Goal: Transaction & Acquisition: Book appointment/travel/reservation

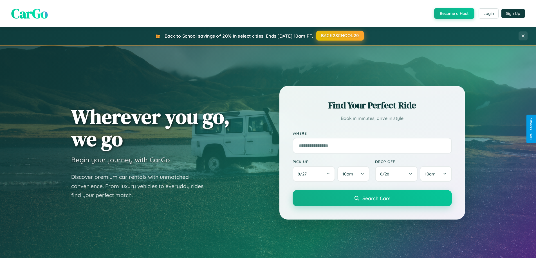
click at [339, 36] on button "BACK2SCHOOL20" at bounding box center [340, 36] width 48 height 10
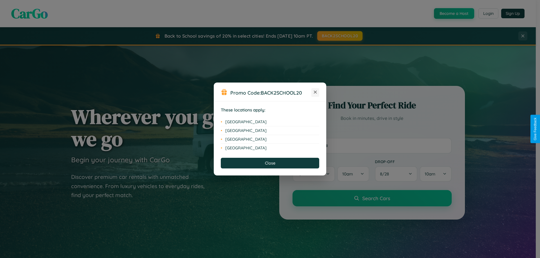
click at [315, 92] on icon at bounding box center [315, 92] width 3 height 3
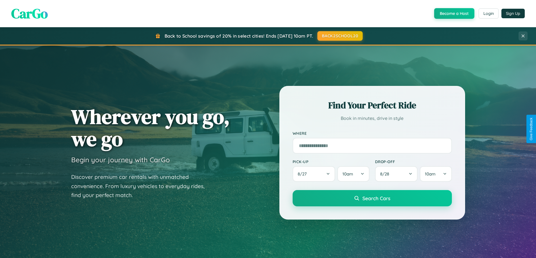
scroll to position [242, 0]
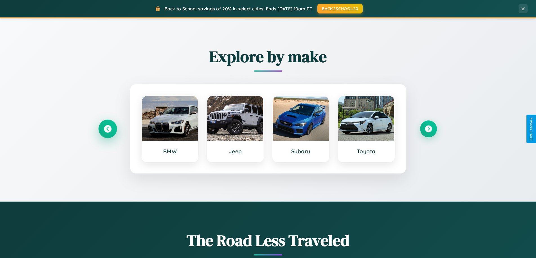
click at [107, 129] on icon at bounding box center [108, 129] width 8 height 8
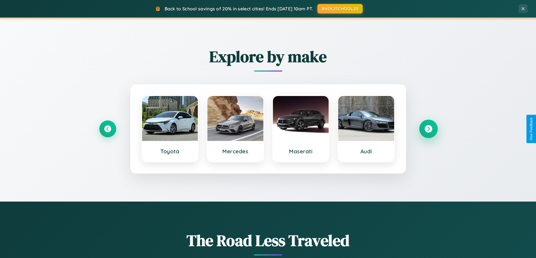
click at [428, 129] on icon at bounding box center [428, 129] width 8 height 8
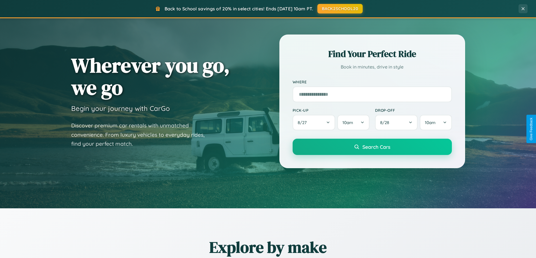
scroll to position [0, 0]
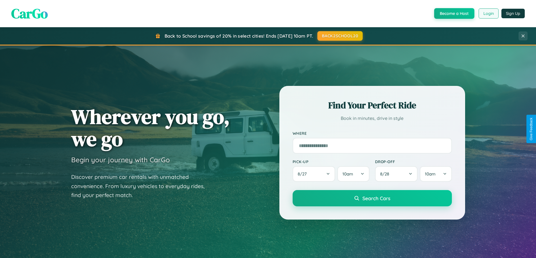
click at [488, 13] on button "Login" at bounding box center [488, 13] width 20 height 10
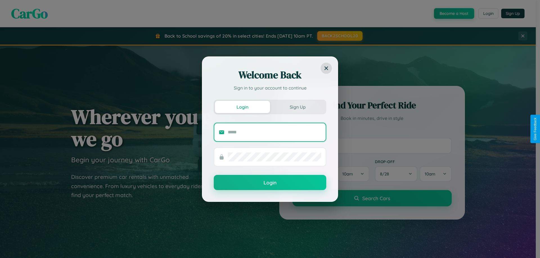
click at [274, 132] on input "text" at bounding box center [274, 132] width 93 height 9
type input "**********"
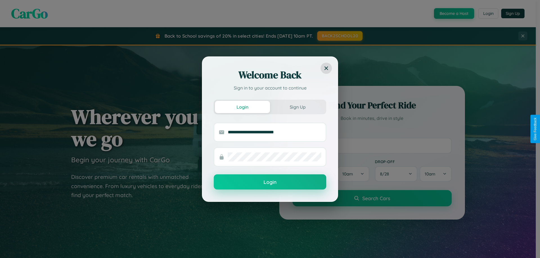
click at [270, 182] on button "Login" at bounding box center [270, 182] width 112 height 15
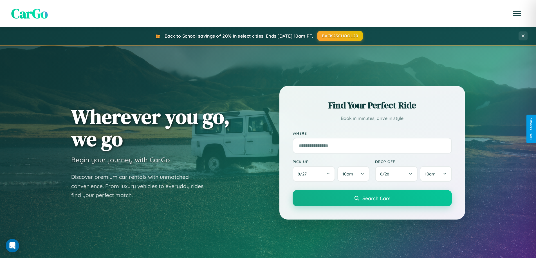
scroll to position [17, 0]
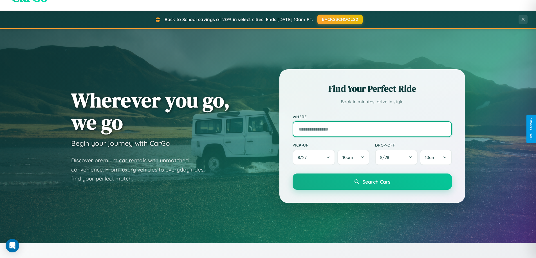
click at [372, 129] on input "text" at bounding box center [371, 129] width 159 height 16
type input "**********"
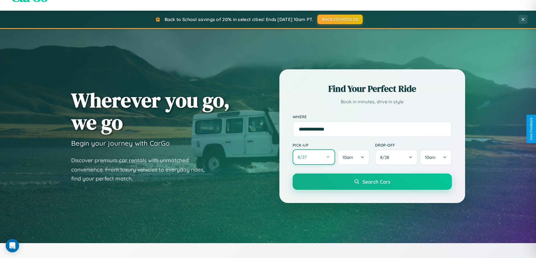
click at [313, 157] on button "8 / 27" at bounding box center [313, 157] width 43 height 15
select select "*"
select select "****"
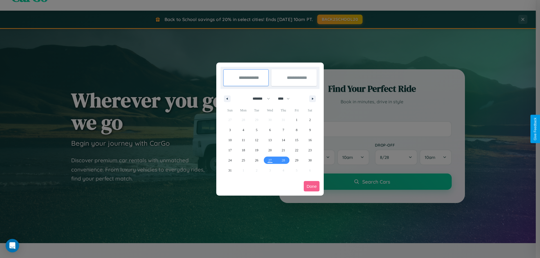
click at [259, 99] on select "******* ******** ***** ***** *** **** **** ****** ********* ******* ******** **…" at bounding box center [260, 98] width 24 height 9
select select "*"
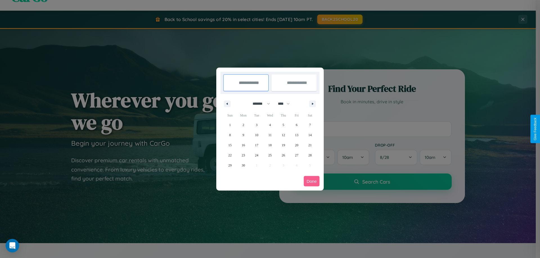
drag, startPoint x: 286, startPoint y: 104, endPoint x: 270, endPoint y: 113, distance: 18.6
click at [286, 104] on select "**** **** **** **** **** **** **** **** **** **** **** **** **** **** **** ****…" at bounding box center [283, 103] width 17 height 9
select select "****"
click at [230, 145] on span "14" at bounding box center [229, 145] width 3 height 10
type input "**********"
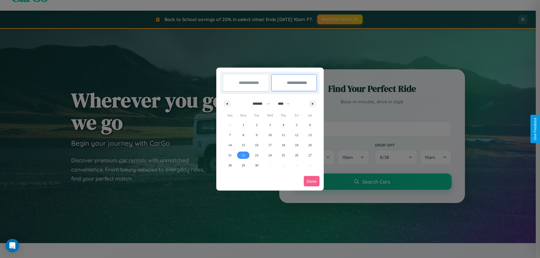
click at [243, 155] on span "22" at bounding box center [243, 155] width 3 height 10
type input "**********"
click at [312, 181] on button "Done" at bounding box center [312, 181] width 16 height 10
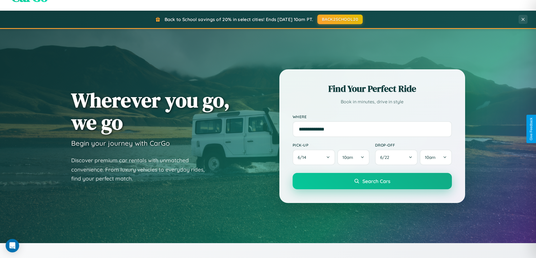
click at [372, 181] on span "Search Cars" at bounding box center [376, 181] width 28 height 6
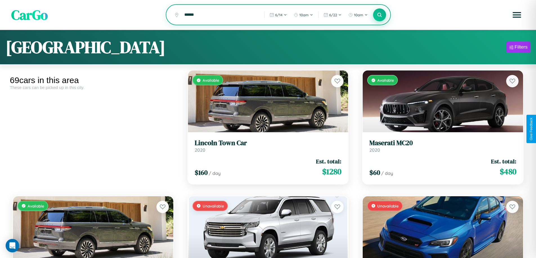
click at [379, 15] on icon at bounding box center [379, 14] width 5 height 5
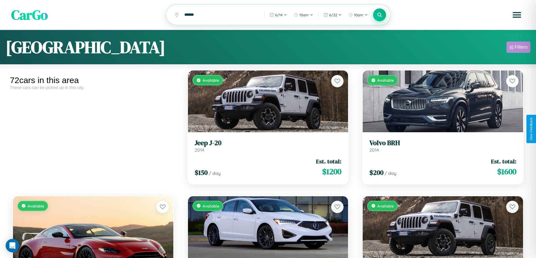
click at [518, 48] on div "Filters" at bounding box center [520, 47] width 13 height 6
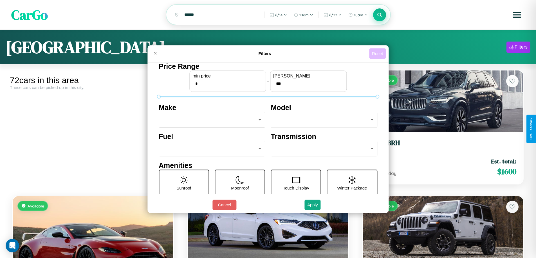
click at [378, 53] on button "Reset" at bounding box center [377, 53] width 17 height 10
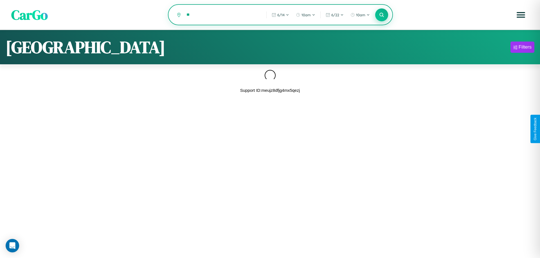
type input "*"
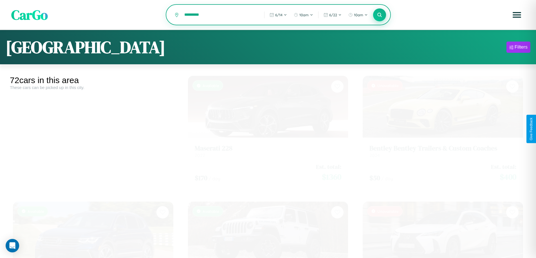
type input "*********"
click at [379, 15] on icon at bounding box center [379, 14] width 5 height 5
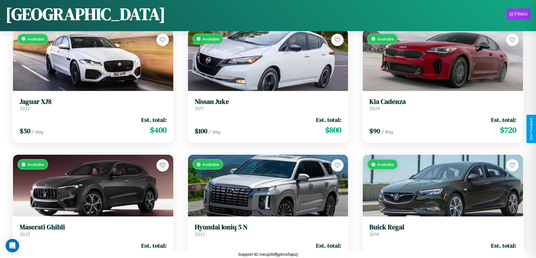
scroll to position [960, 0]
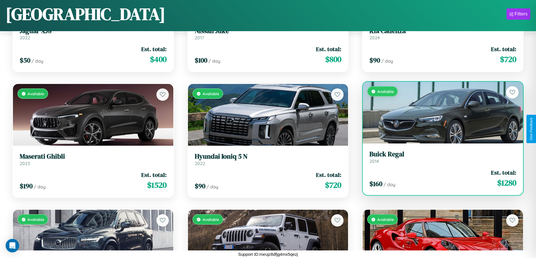
click at [439, 179] on div "$ 160 / day Est. total: $ 1280" at bounding box center [442, 179] width 147 height 20
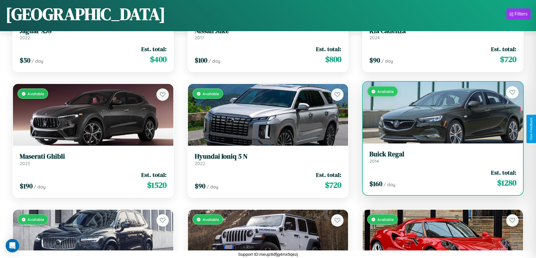
click at [439, 179] on div "$ 160 / day Est. total: $ 1280" at bounding box center [442, 179] width 147 height 20
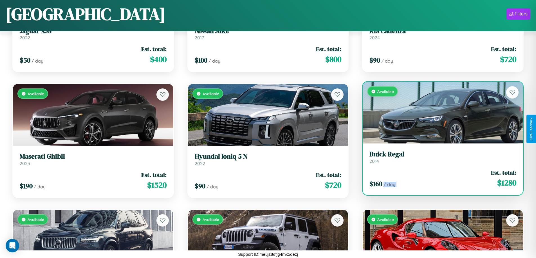
click at [439, 179] on div "$ 160 / day Est. total: $ 1280" at bounding box center [442, 179] width 147 height 20
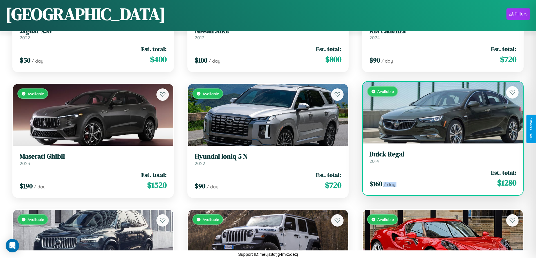
click at [439, 179] on div "$ 160 / day Est. total: $ 1280" at bounding box center [442, 179] width 147 height 20
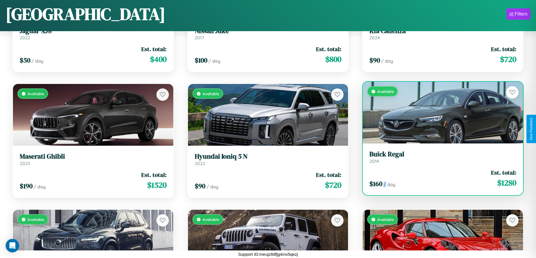
click at [439, 179] on div "$ 160 / day Est. total: $ 1280" at bounding box center [442, 179] width 147 height 20
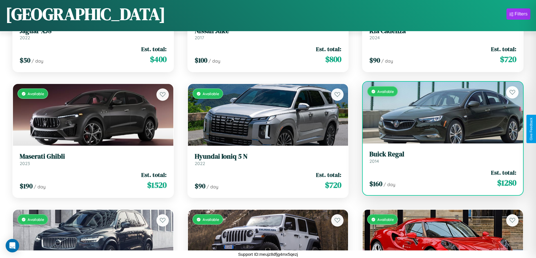
click at [439, 157] on h3 "Buick Regal" at bounding box center [442, 154] width 147 height 8
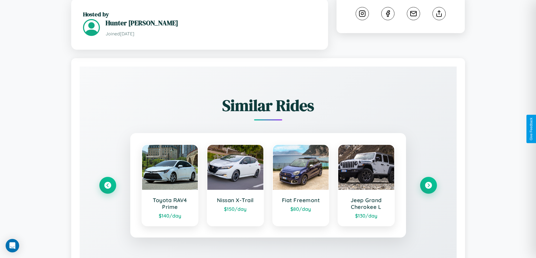
scroll to position [330, 0]
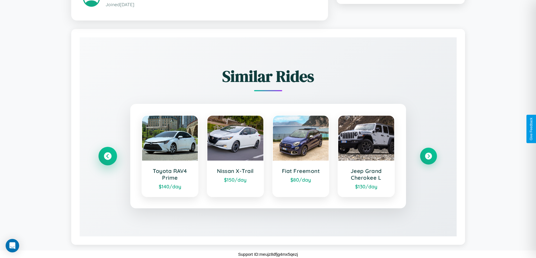
click at [107, 156] on icon at bounding box center [108, 156] width 8 height 8
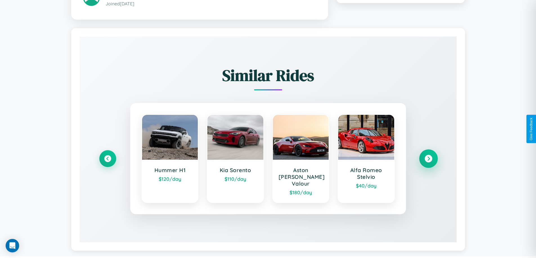
click at [428, 156] on icon at bounding box center [428, 159] width 8 height 8
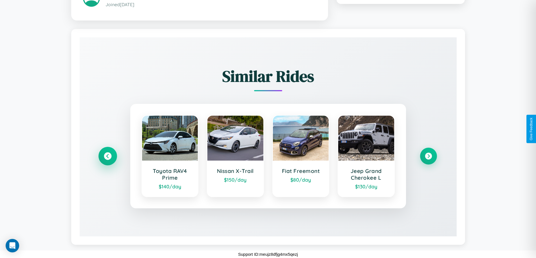
click at [107, 156] on icon at bounding box center [108, 156] width 8 height 8
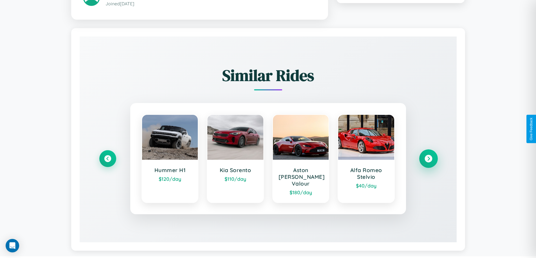
click at [428, 156] on icon at bounding box center [428, 159] width 8 height 8
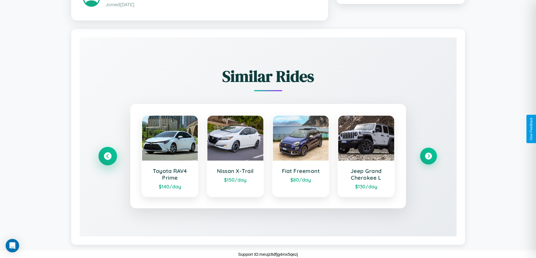
click at [107, 156] on icon at bounding box center [108, 156] width 8 height 8
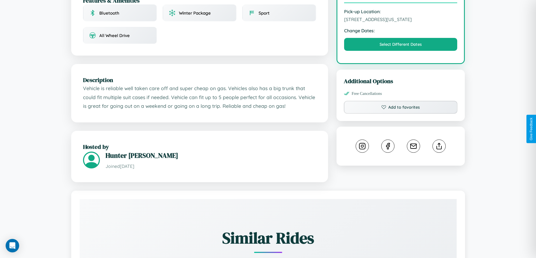
scroll to position [152, 0]
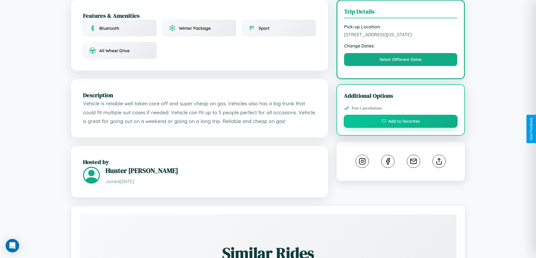
click at [400, 128] on button "Add to favorites" at bounding box center [401, 121] width 114 height 13
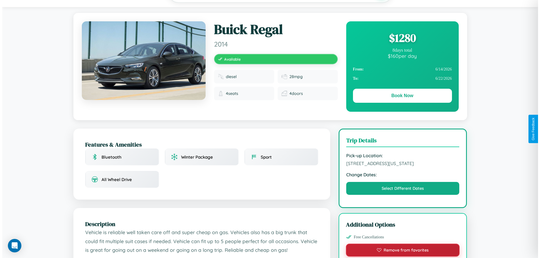
scroll to position [0, 0]
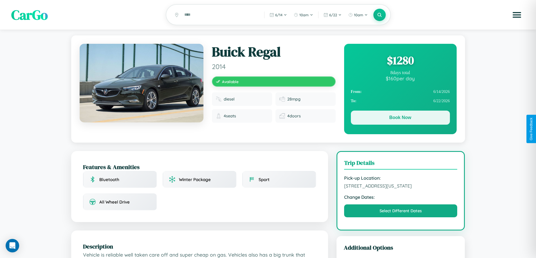
click at [400, 119] on button "Book Now" at bounding box center [400, 118] width 99 height 14
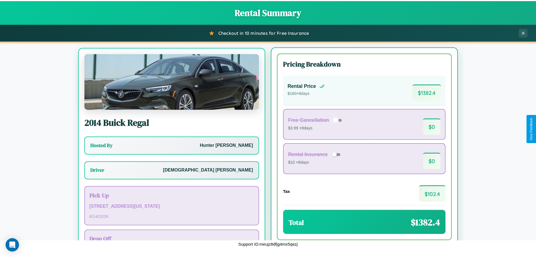
scroll to position [26, 0]
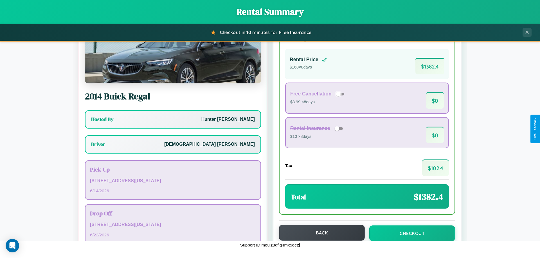
click at [319, 233] on button "Back" at bounding box center [322, 233] width 86 height 16
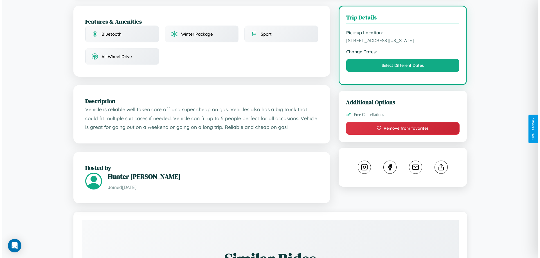
scroll to position [152, 0]
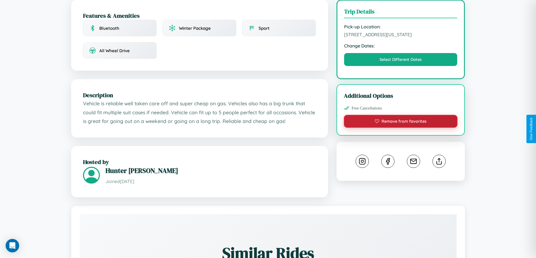
click at [400, 128] on button "Remove from favorites" at bounding box center [401, 121] width 114 height 13
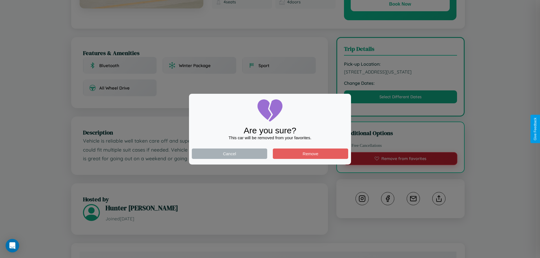
scroll to position [0, 0]
